Goal: Task Accomplishment & Management: Manage account settings

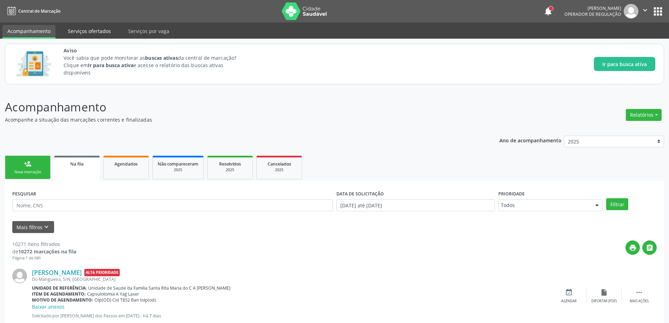
click at [89, 28] on link "Serviços ofertados" at bounding box center [89, 31] width 53 height 12
click at [90, 31] on link "Serviços ofertados" at bounding box center [89, 32] width 53 height 14
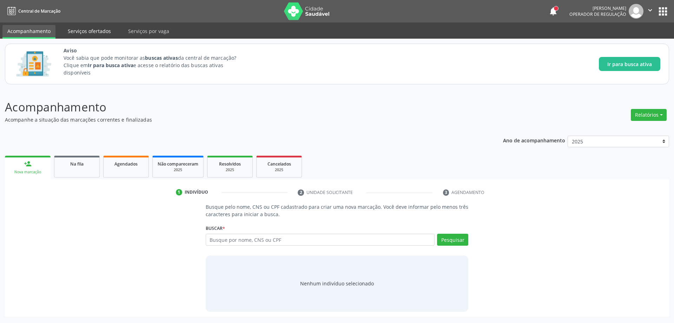
click at [81, 32] on link "Serviços ofertados" at bounding box center [89, 31] width 53 height 12
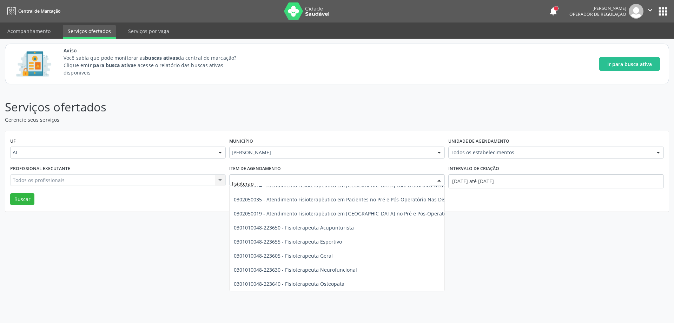
scroll to position [304, 0]
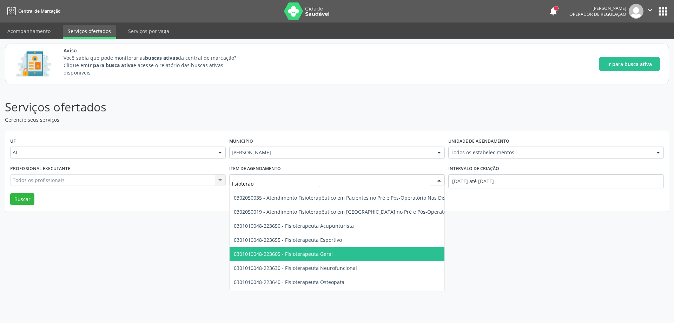
click at [356, 249] on span "0301010048-223605 - Fisioterapeuta Geral" at bounding box center [409, 254] width 359 height 14
type input "fisioterap"
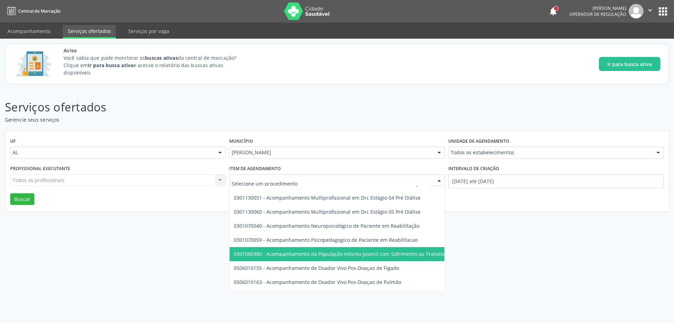
drag, startPoint x: 277, startPoint y: 179, endPoint x: 254, endPoint y: 180, distance: 23.2
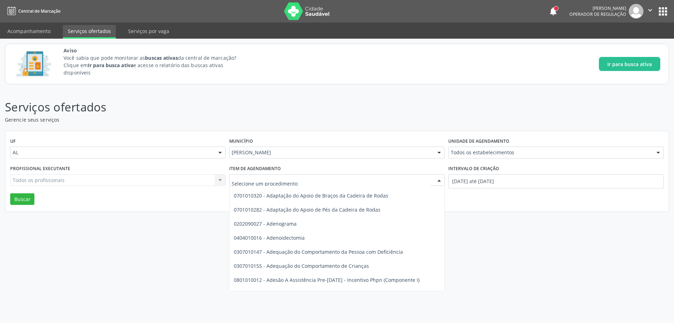
scroll to position [1217, 0]
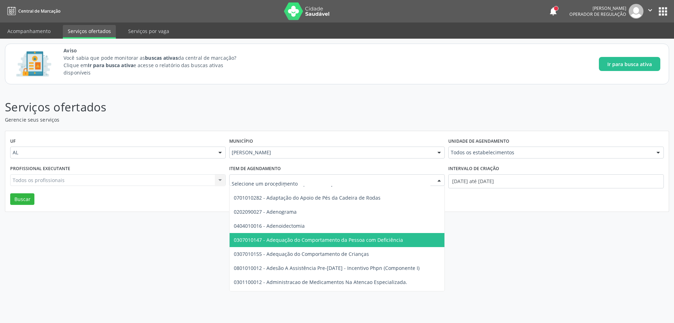
click at [520, 265] on div "Serviços ofertados Gerencie seus serviços UF AL AL Nenhum resultado encontrado …" at bounding box center [337, 206] width 674 height 234
click at [264, 181] on input "text" at bounding box center [331, 184] width 199 height 14
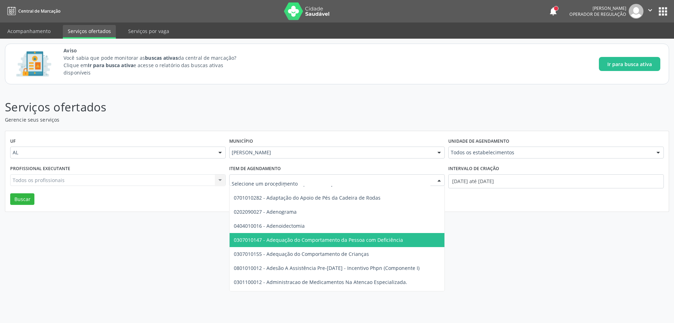
click at [264, 181] on input "text" at bounding box center [331, 184] width 199 height 14
click at [562, 246] on div "Serviços ofertados Gerencie seus serviços UF AL AL Nenhum resultado encontrado …" at bounding box center [337, 206] width 674 height 234
drag, startPoint x: 328, startPoint y: 180, endPoint x: 211, endPoint y: 178, distance: 117.7
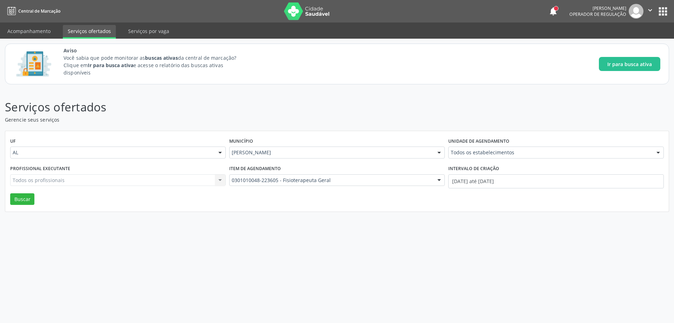
click at [205, 207] on div "UF AL AL Nenhum resultado encontrado para: " " Não há nenhuma opção para ser ex…" at bounding box center [337, 171] width 664 height 81
